Goal: Task Accomplishment & Management: Use online tool/utility

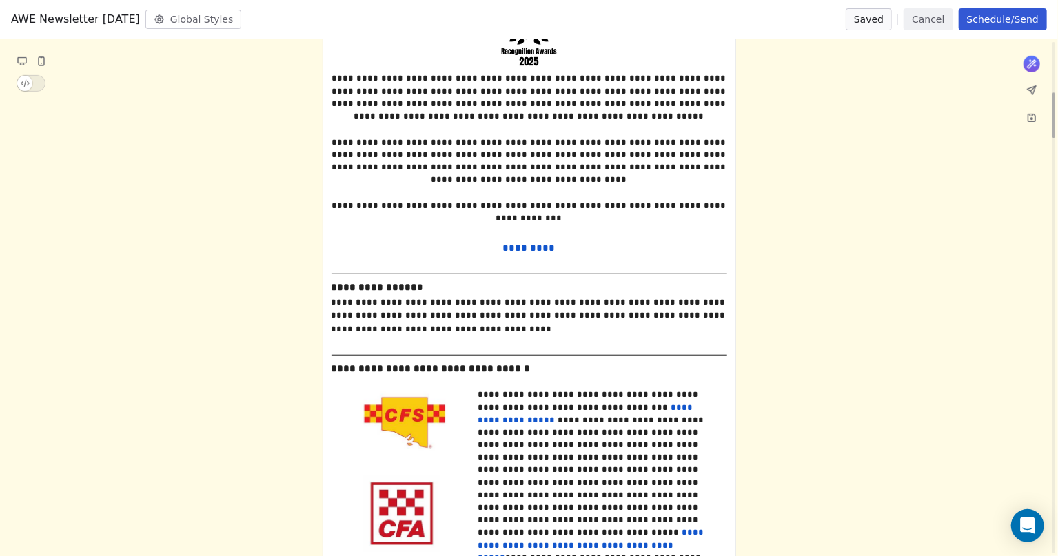
scroll to position [603, 0]
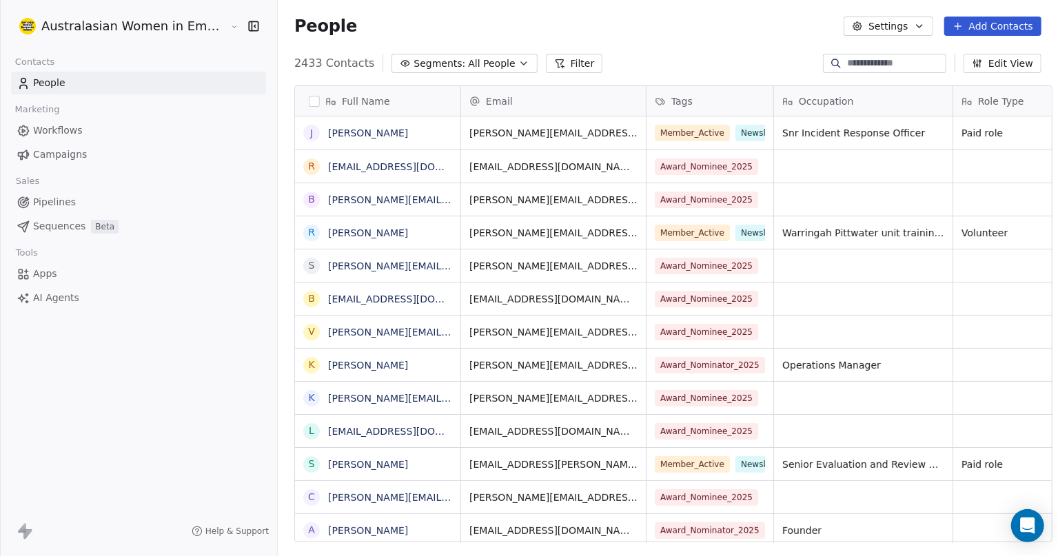
scroll to position [477, 778]
click at [59, 152] on span "Campaigns" at bounding box center [60, 154] width 54 height 14
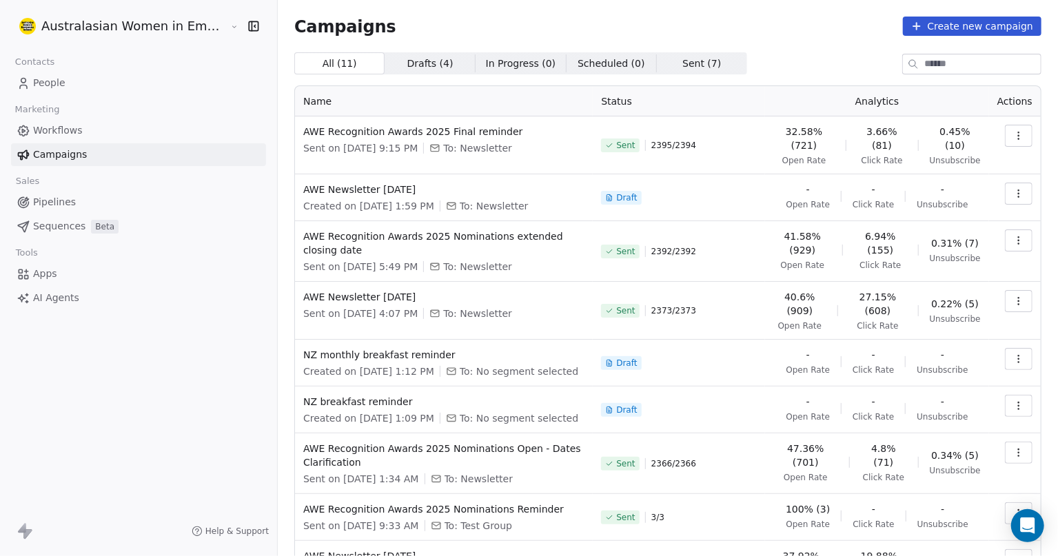
click at [1013, 188] on icon "button" at bounding box center [1018, 193] width 11 height 11
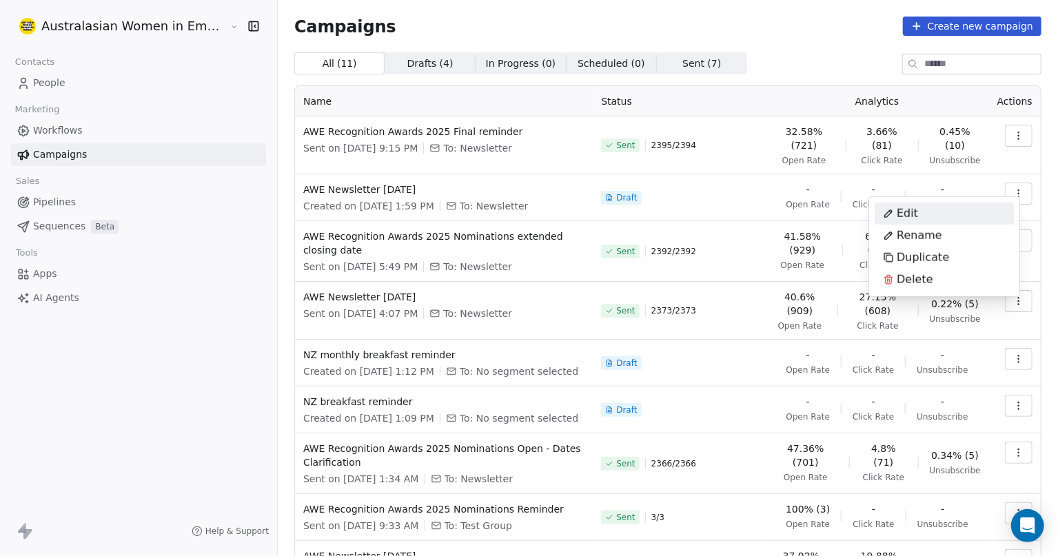
click at [899, 213] on span "Edit" at bounding box center [906, 213] width 21 height 17
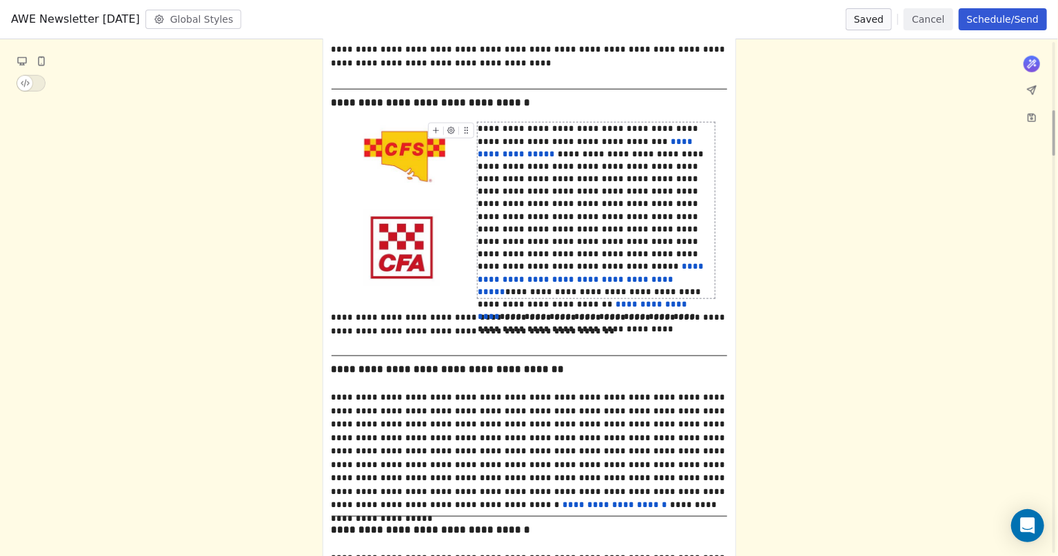
scroll to position [775, 0]
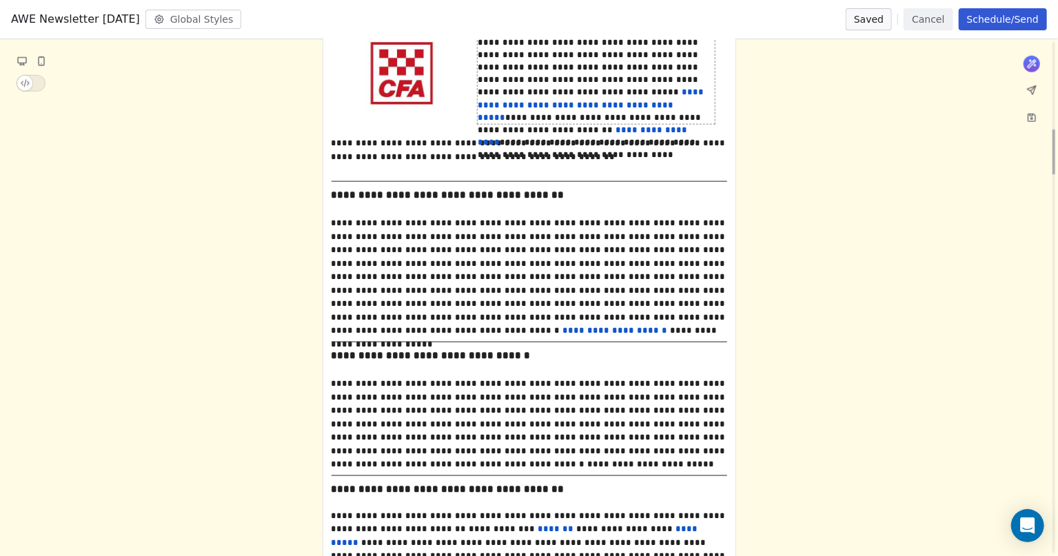
scroll to position [1033, 0]
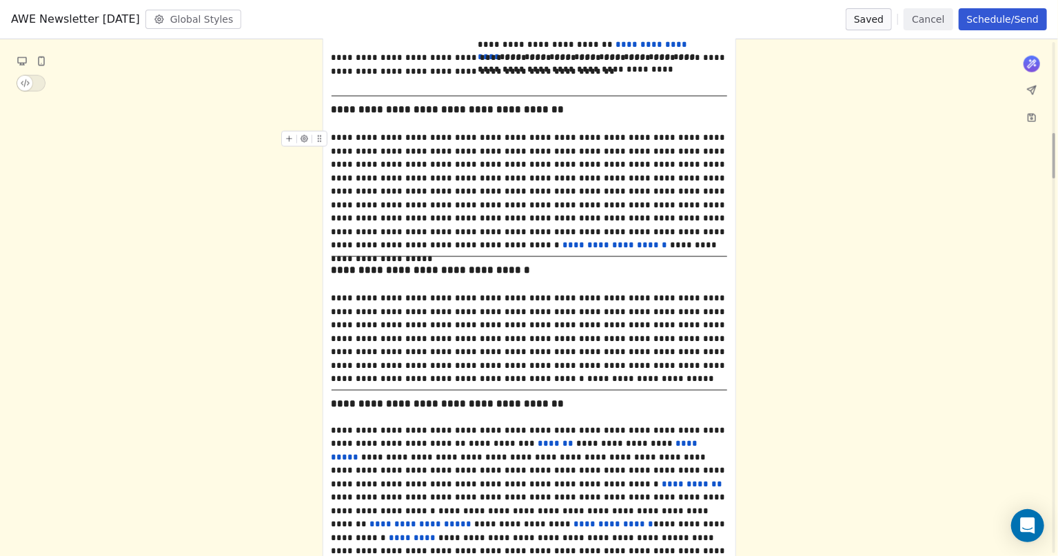
click at [563, 133] on span "**********" at bounding box center [529, 191] width 397 height 116
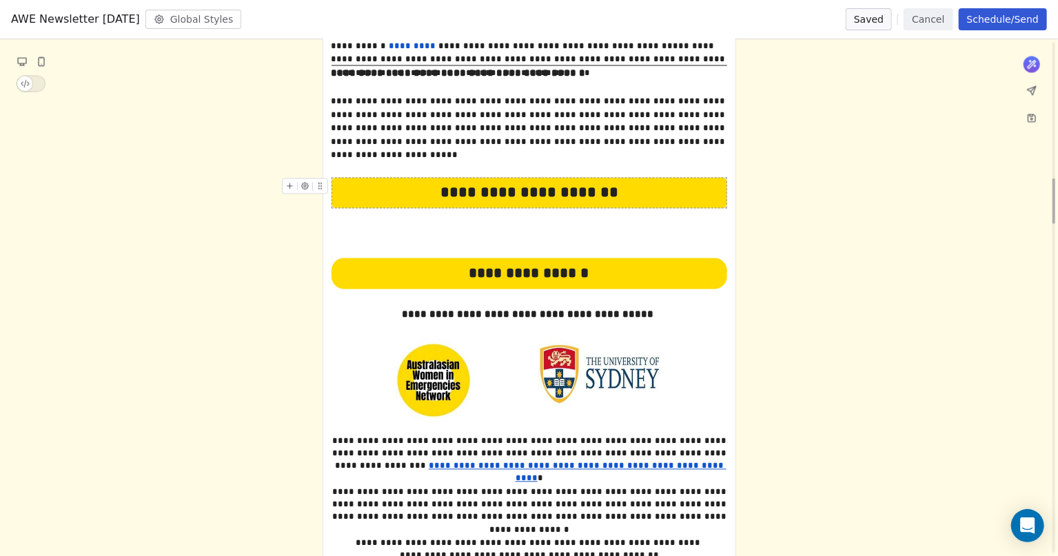
scroll to position [1549, 0]
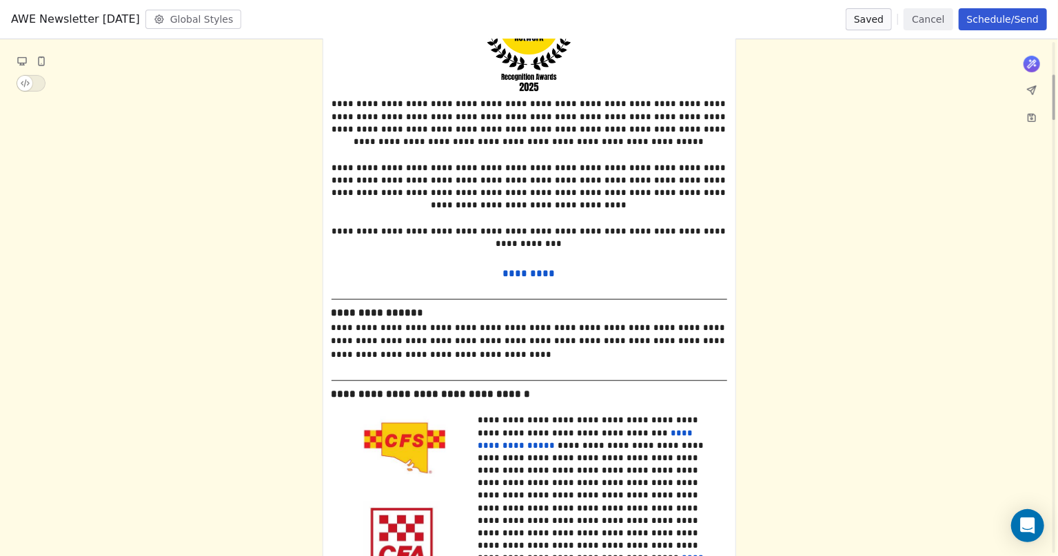
scroll to position [0, 0]
